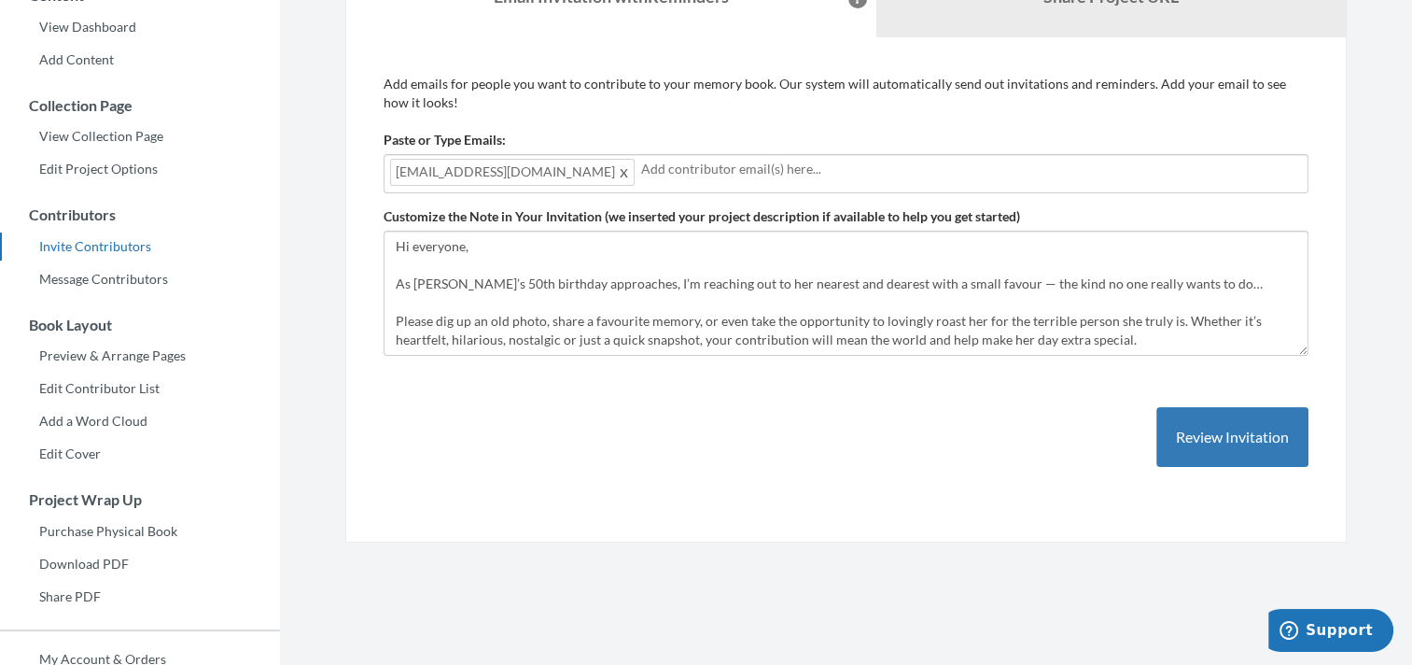
scroll to position [93, 0]
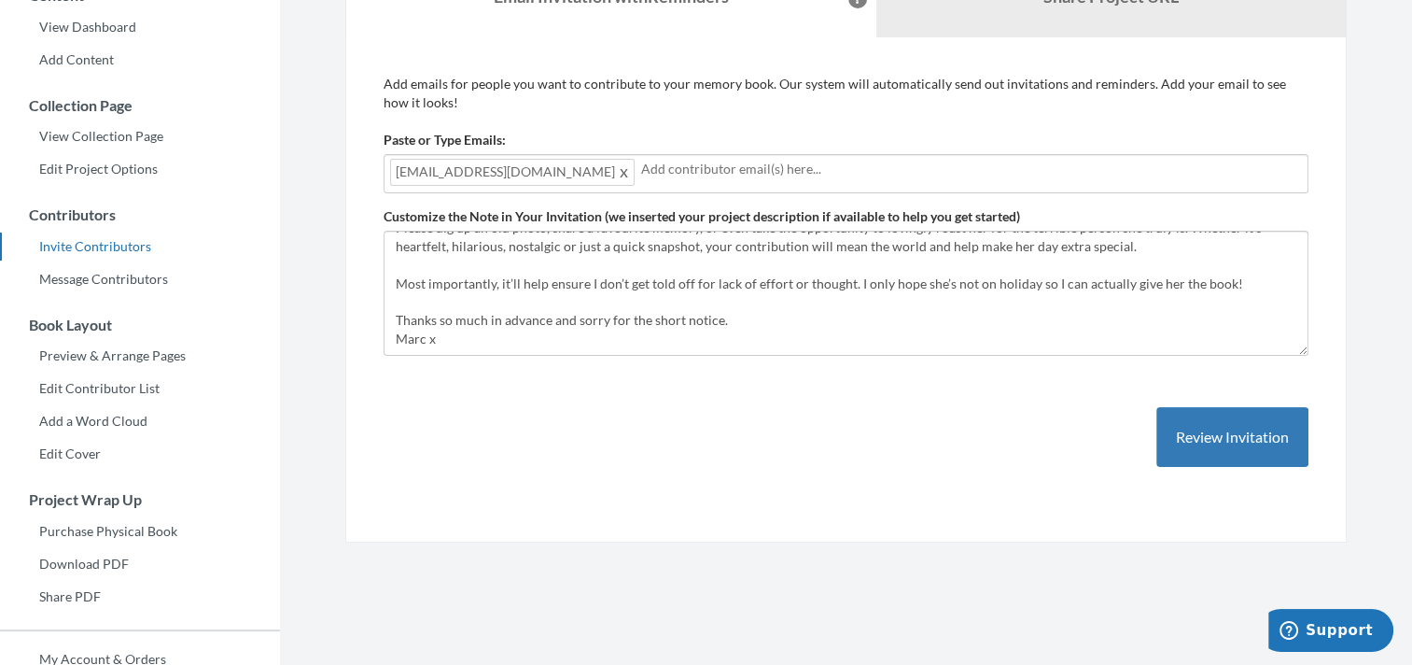
click at [641, 170] on input "text" at bounding box center [971, 169] width 661 height 21
type input "[EMAIL_ADDRESS][DOMAIN_NAME]"
click at [732, 169] on input "[EMAIL_ADDRESS][DOMAIN_NAME]" at bounding box center [971, 169] width 661 height 21
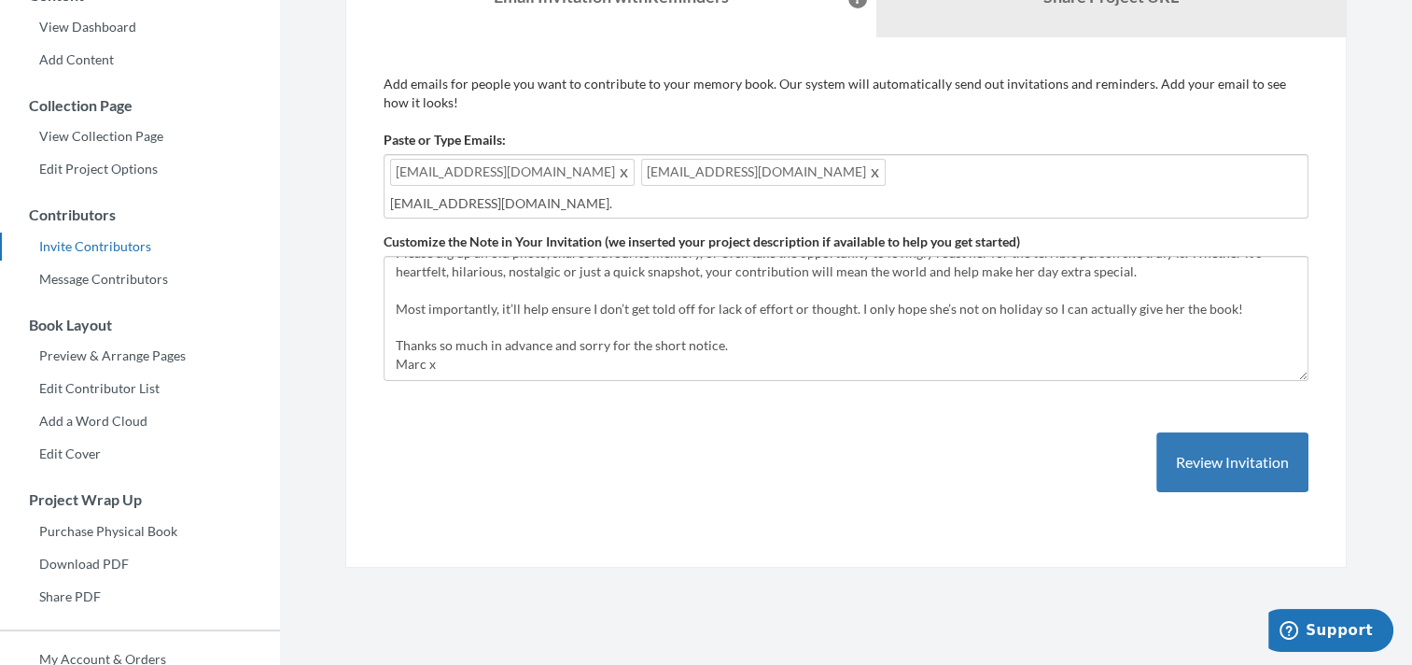
type input "[EMAIL_ADDRESS][DOMAIN_NAME]"
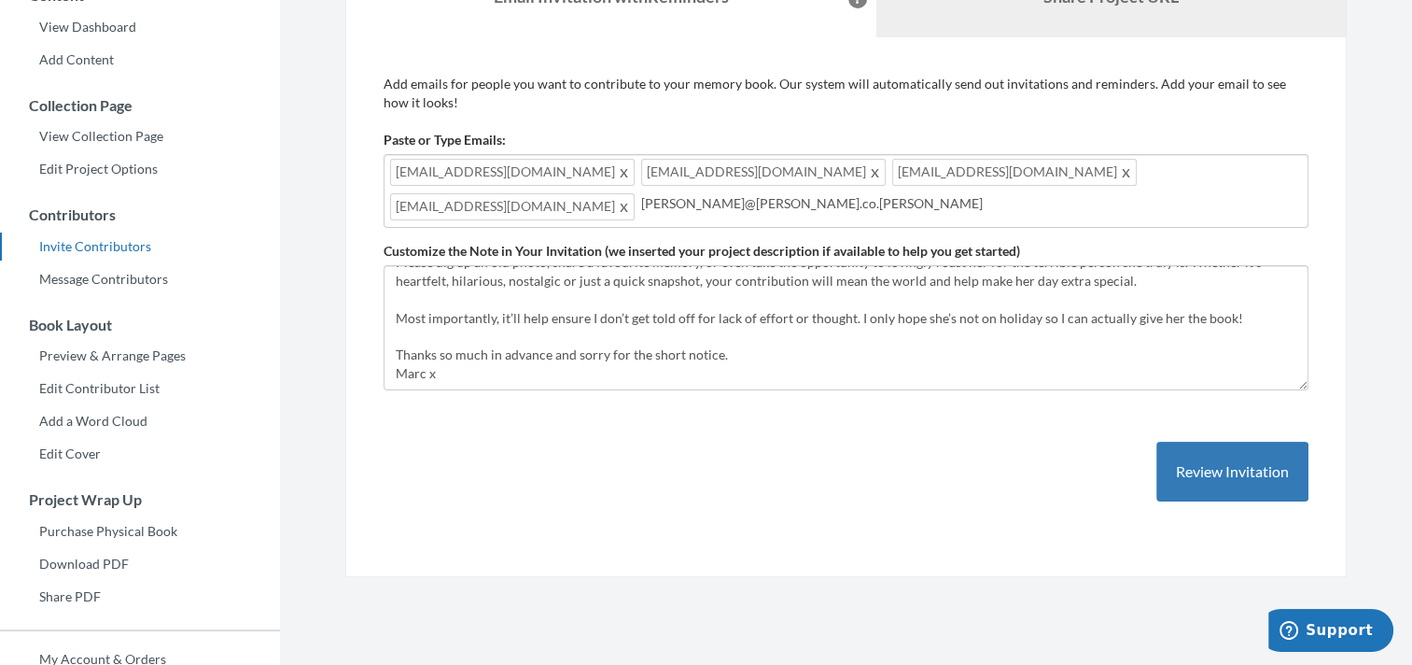
type input "[PERSON_NAME][EMAIL_ADDRESS][PERSON_NAME][DOMAIN_NAME]"
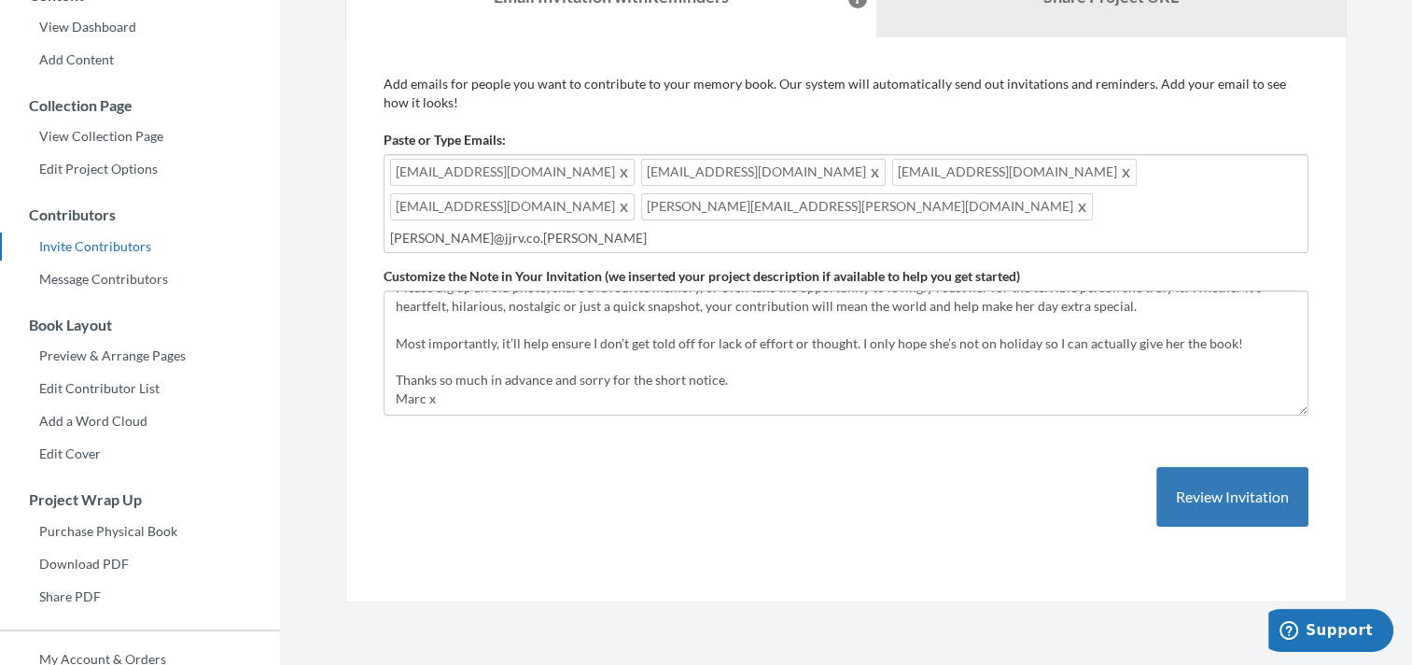
type input "[PERSON_NAME][EMAIL_ADDRESS][DOMAIN_NAME]"
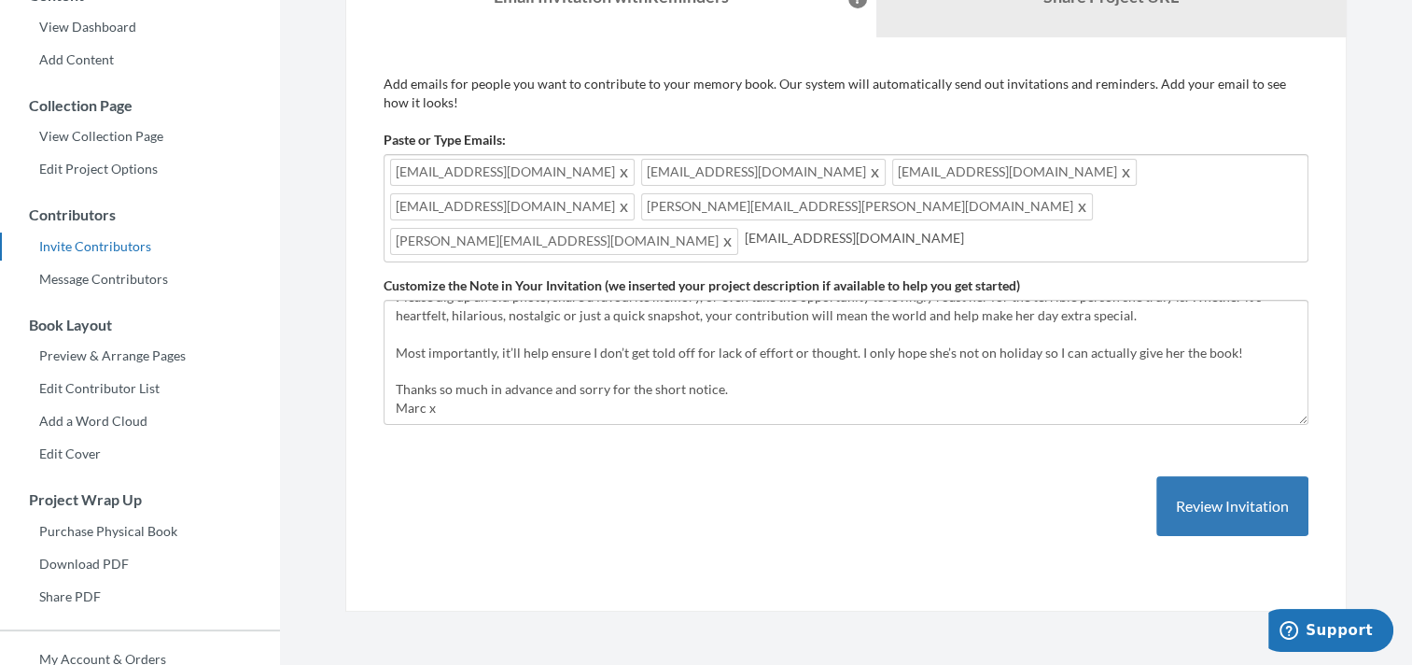
type input "[EMAIL_ADDRESS][DOMAIN_NAME]"
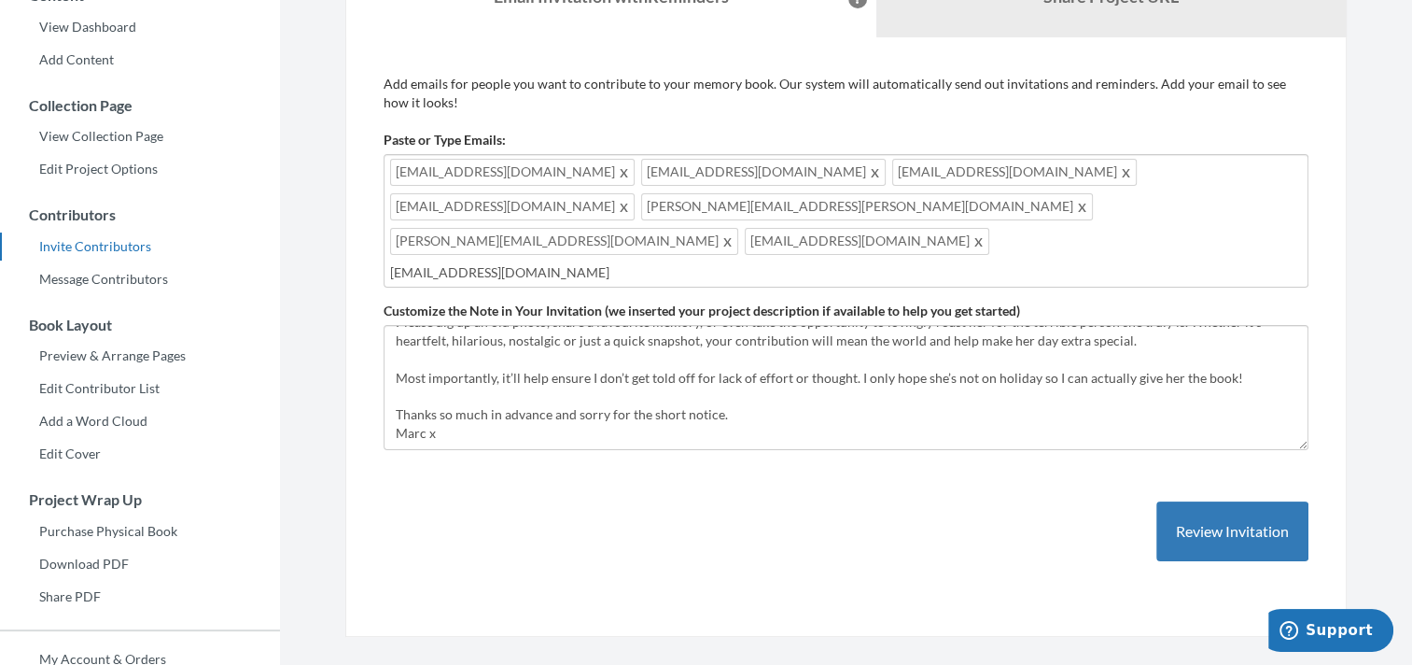
type input "[EMAIL_ADDRESS][DOMAIN_NAME]"
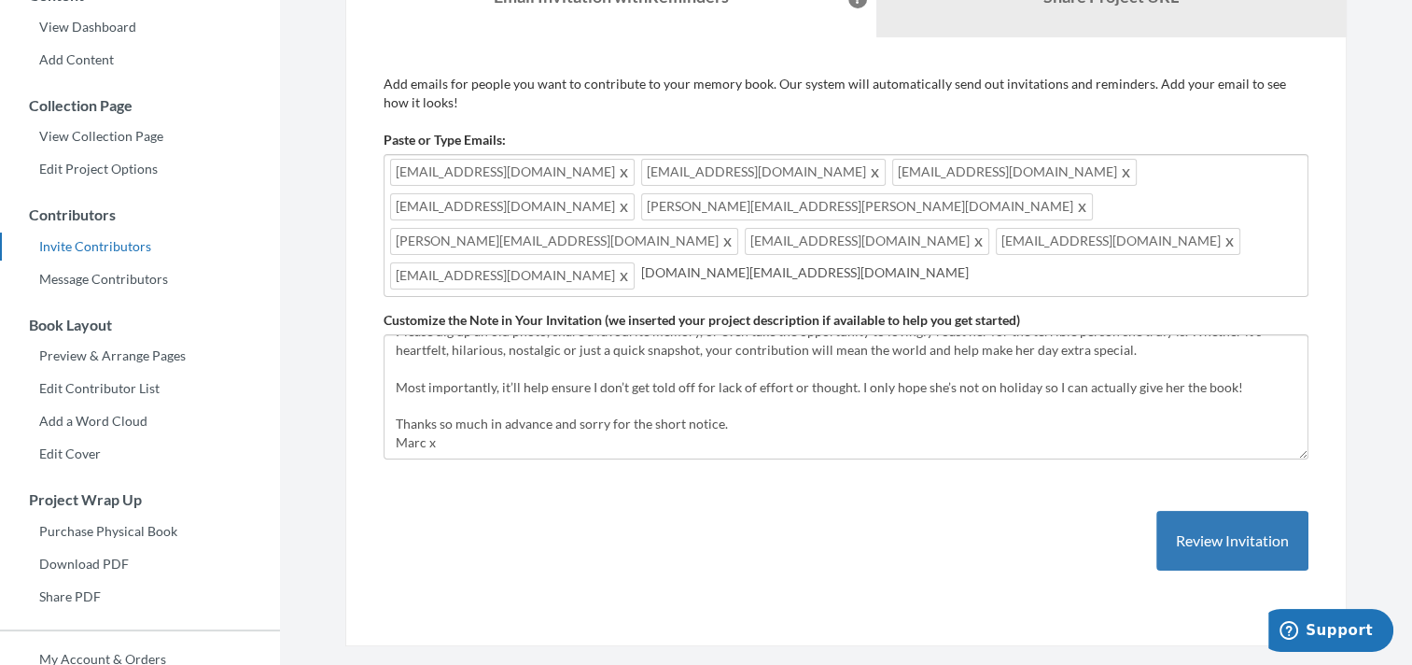
type input "[DOMAIN_NAME][EMAIL_ADDRESS][DOMAIN_NAME]"
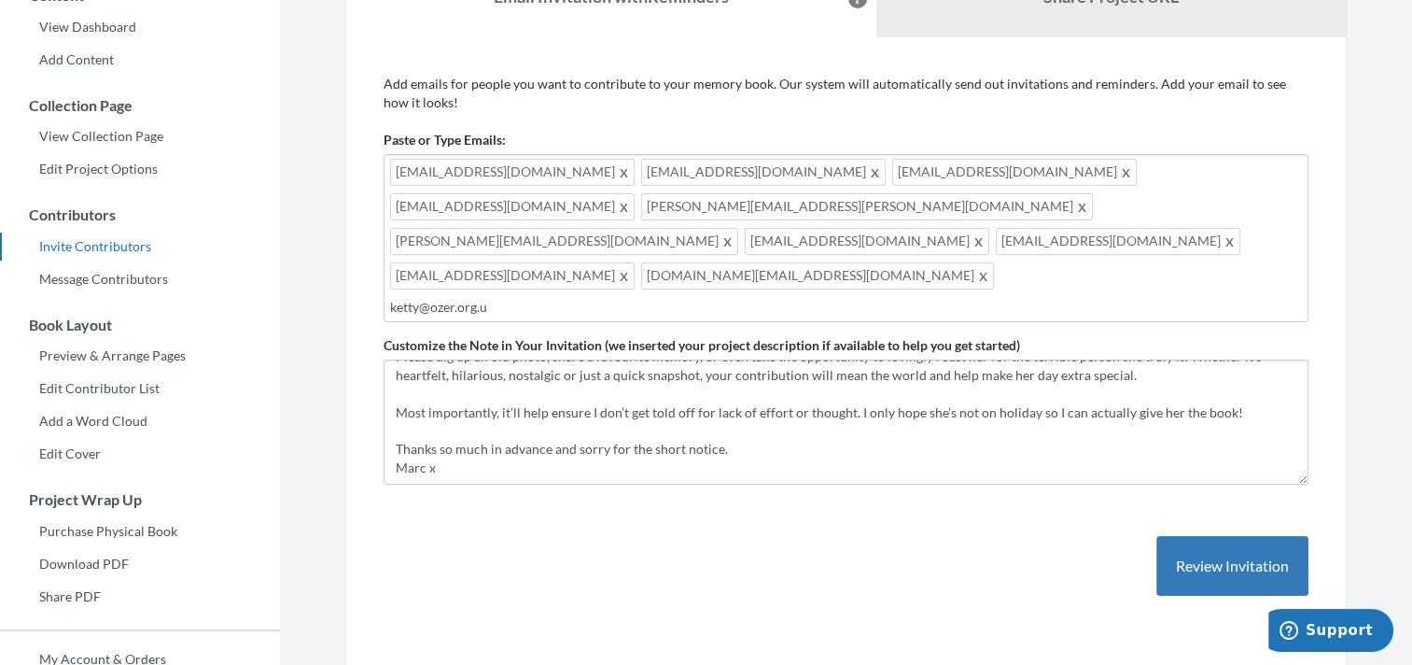
type input "[EMAIL_ADDRESS][DOMAIN_NAME]"
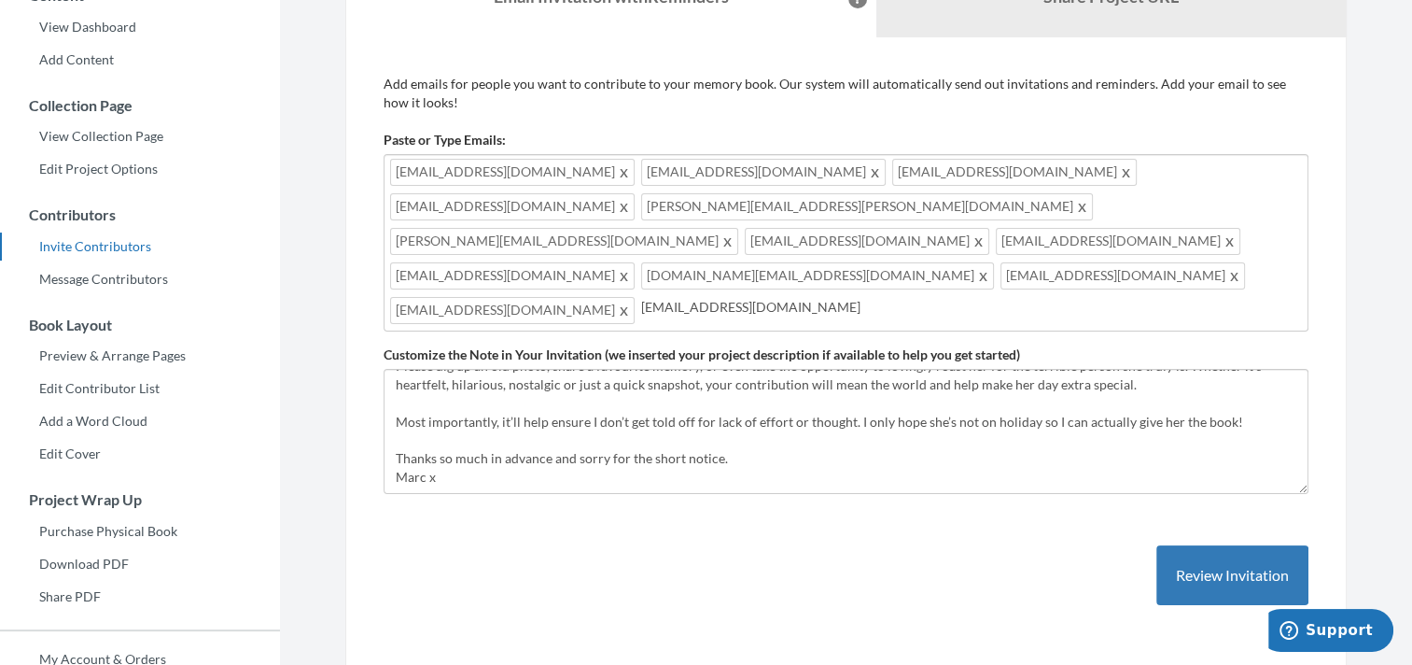
type input "[EMAIL_ADDRESS][DOMAIN_NAME]"
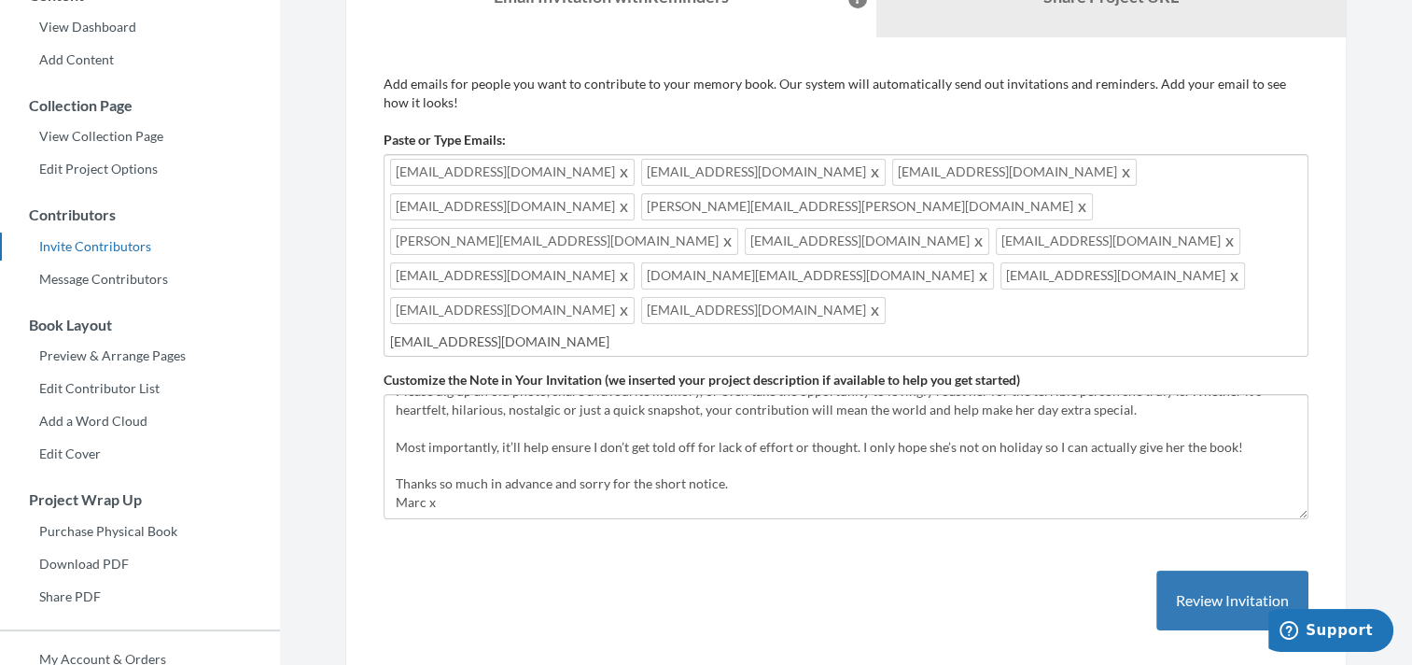
type input "[EMAIL_ADDRESS][DOMAIN_NAME]"
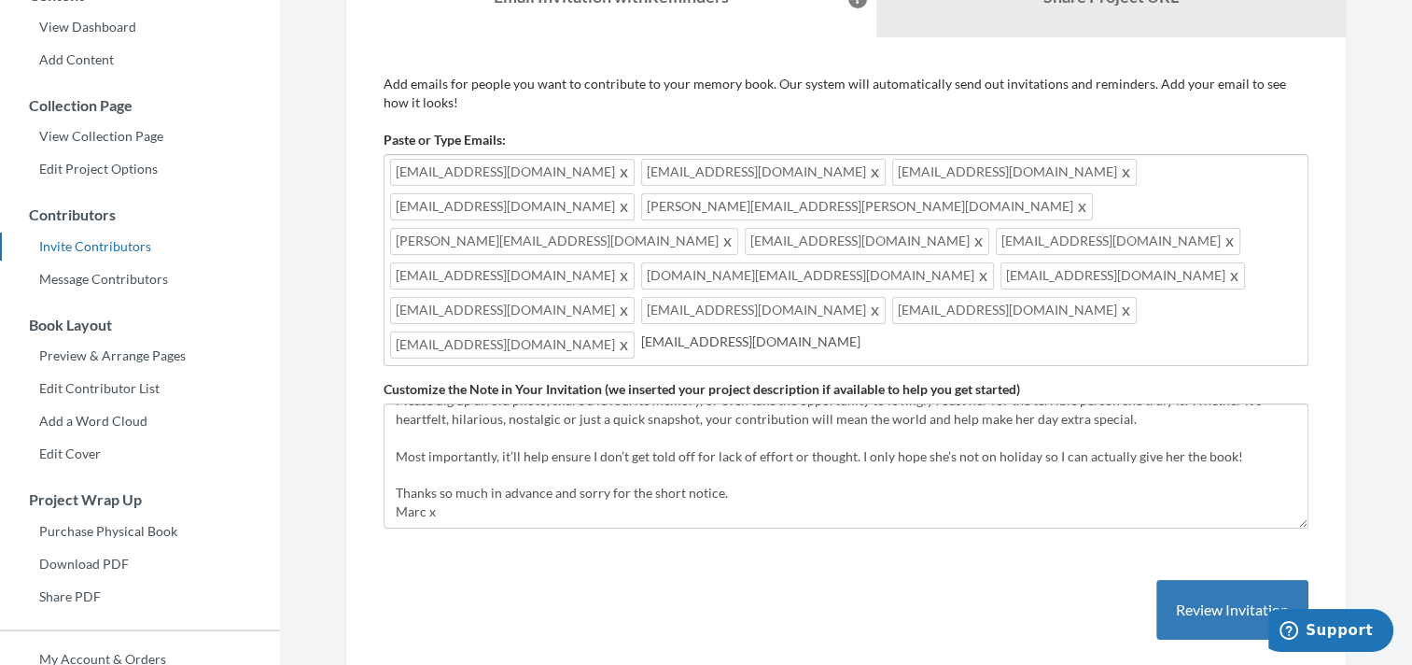
type input "[EMAIL_ADDRESS][DOMAIN_NAME]"
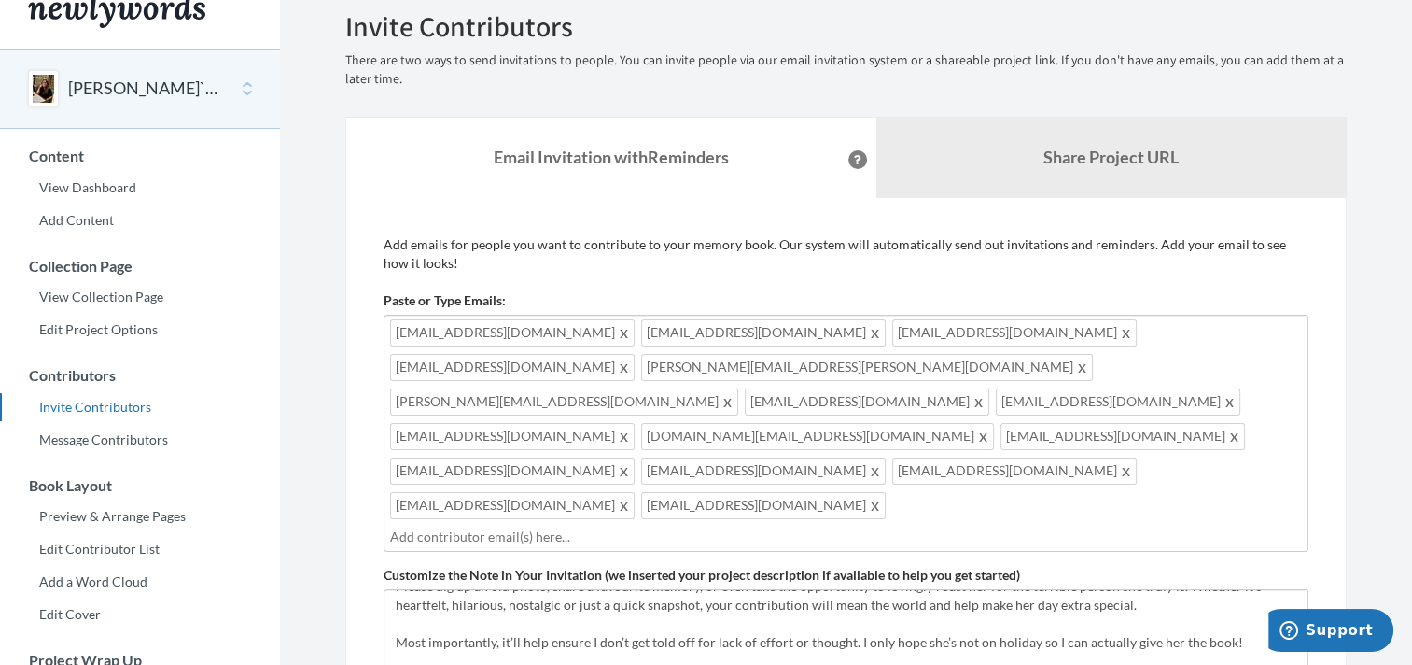
scroll to position [0, 0]
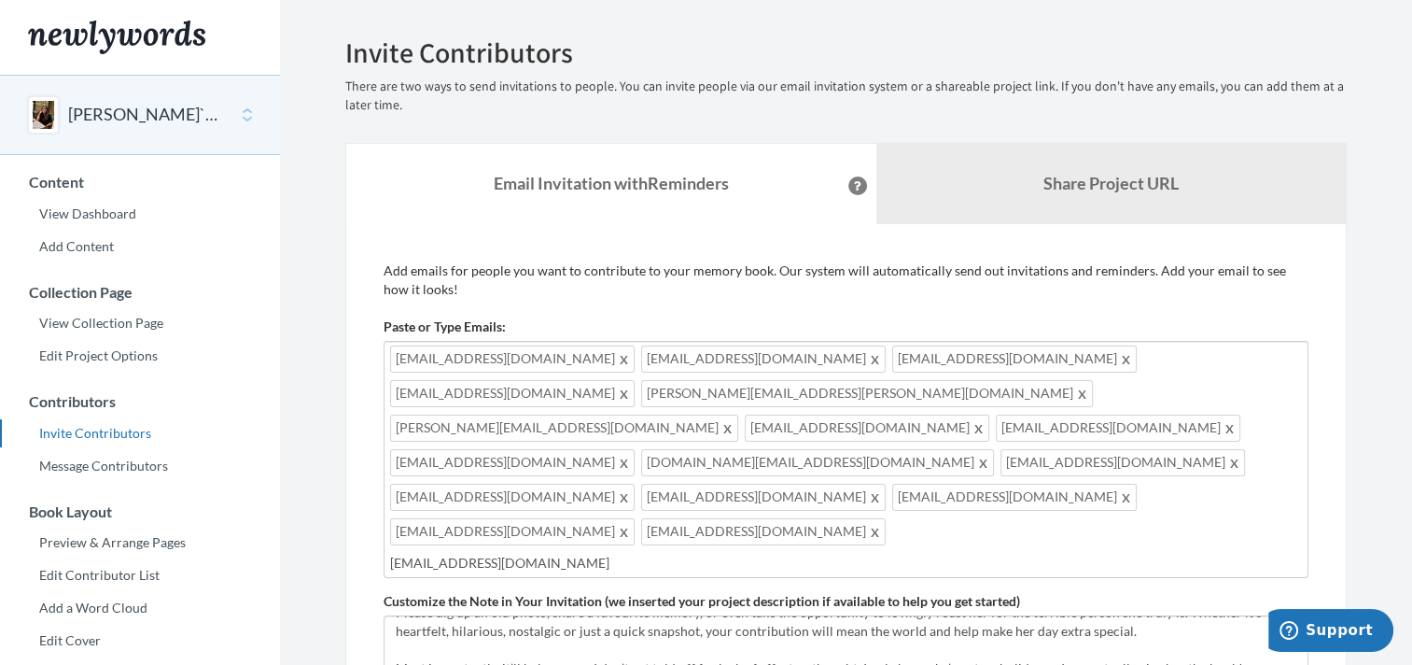
type input "[EMAIL_ADDRESS][DOMAIN_NAME]"
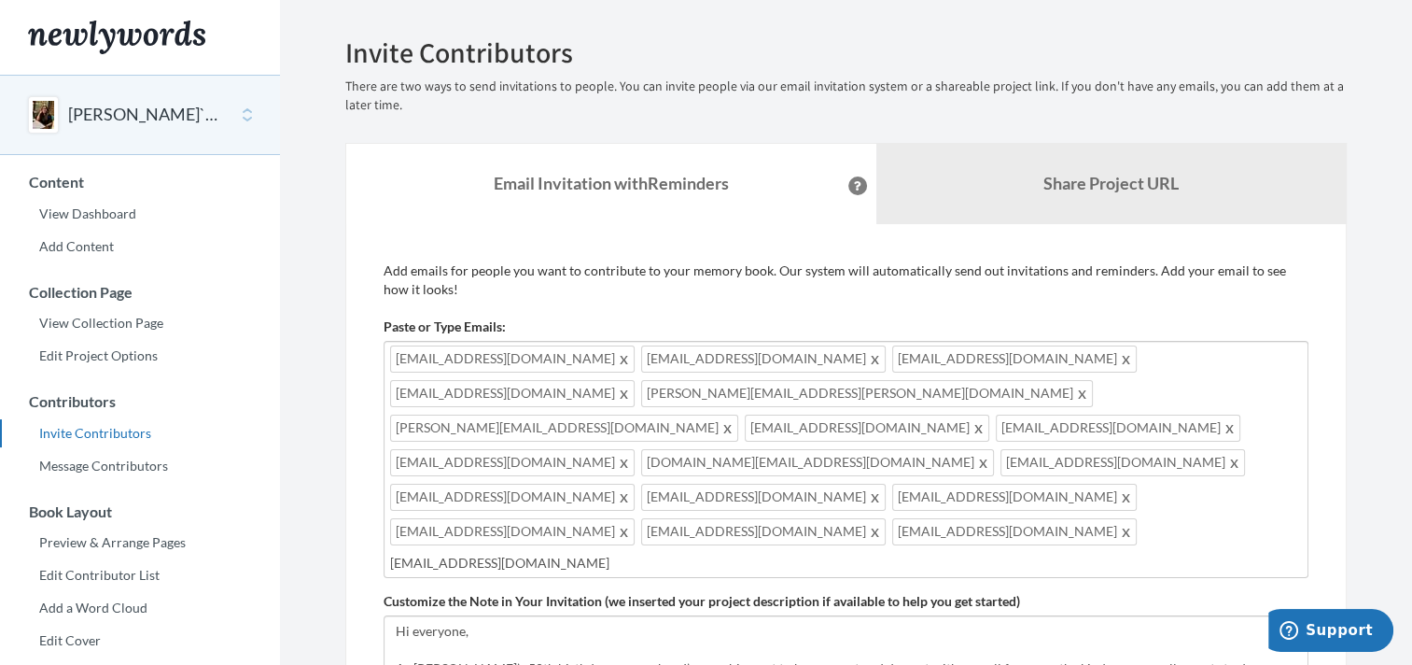
type input "[EMAIL_ADDRESS][DOMAIN_NAME]"
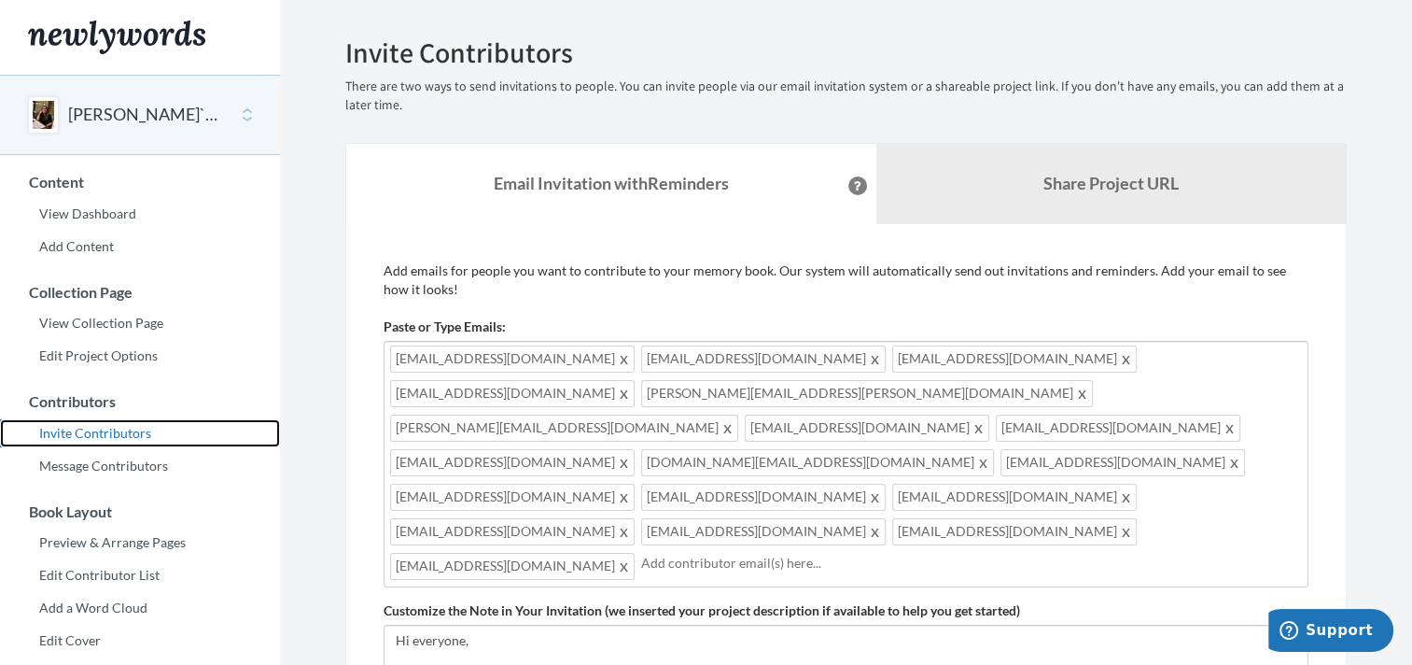
click at [114, 433] on link "Invite Contributors" at bounding box center [140, 433] width 280 height 28
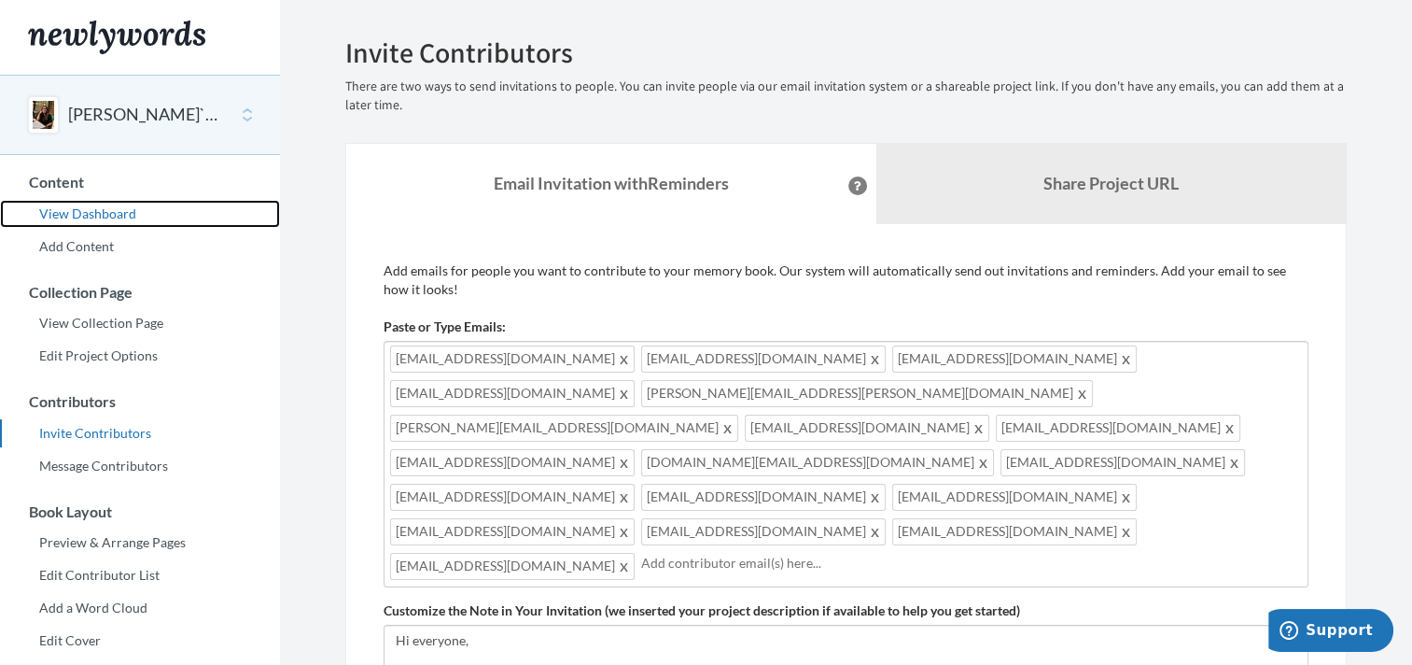
click at [84, 219] on link "View Dashboard" at bounding box center [140, 214] width 280 height 28
